Goal: Navigation & Orientation: Find specific page/section

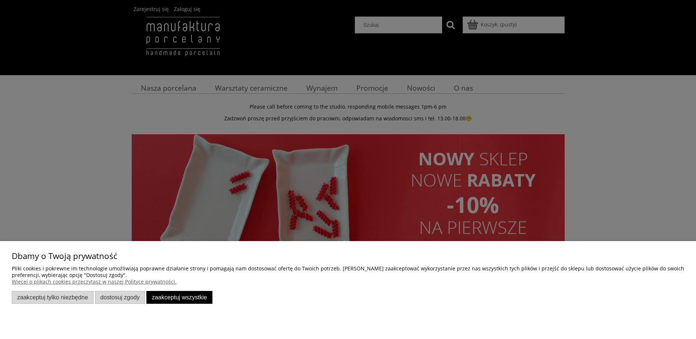
click at [179, 296] on button "Zaakceptuj wszystkie" at bounding box center [179, 297] width 66 height 13
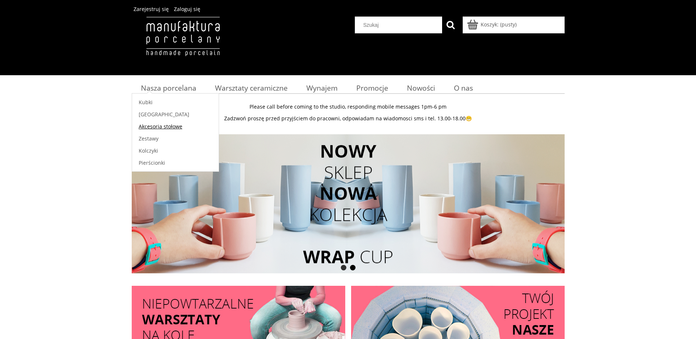
click at [160, 127] on span "Akcesoria stołowe" at bounding box center [161, 126] width 44 height 7
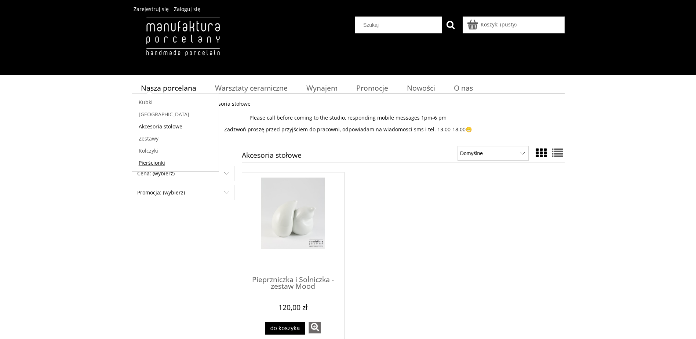
click at [155, 164] on span "Pierścionki" at bounding box center [152, 162] width 26 height 7
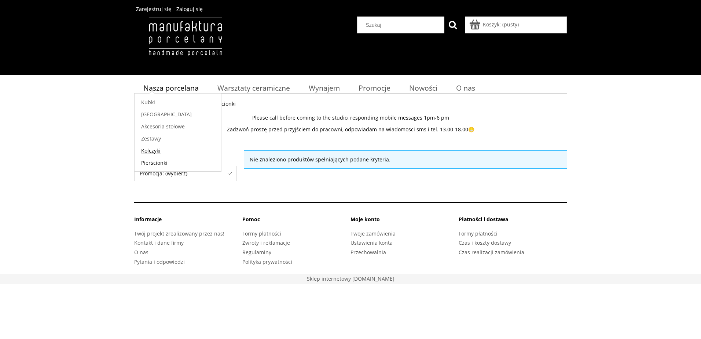
click at [150, 152] on span "Kolczyki" at bounding box center [150, 150] width 19 height 7
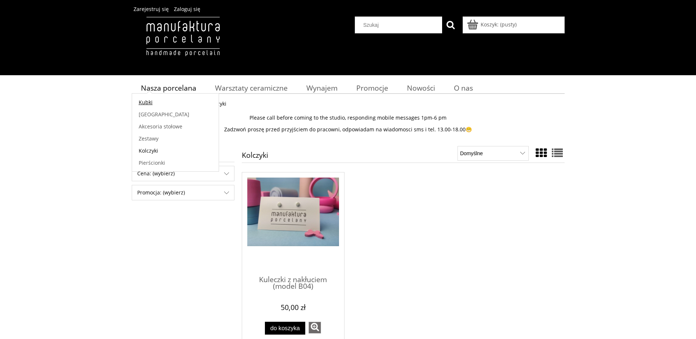
click at [154, 104] on link "Kubki" at bounding box center [175, 102] width 87 height 12
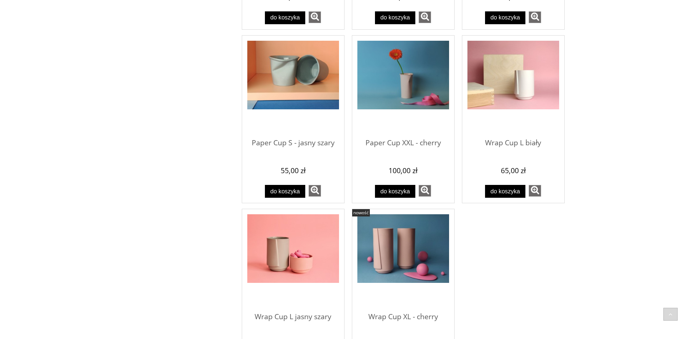
scroll to position [660, 0]
